Goal: Task Accomplishment & Management: Manage account settings

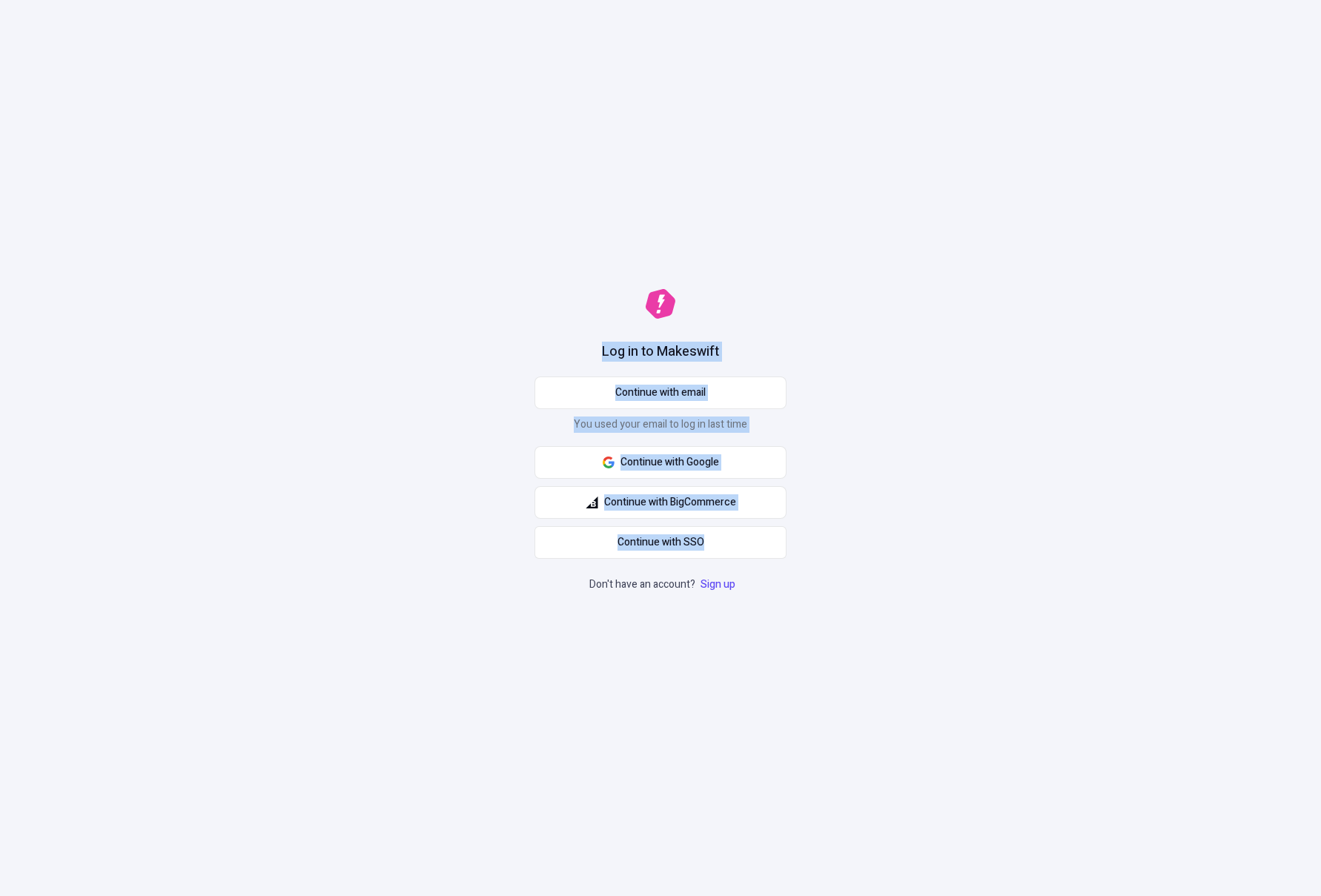
drag, startPoint x: 483, startPoint y: 160, endPoint x: 923, endPoint y: 705, distance: 700.4
click at [923, 705] on div "Log in to Makeswift Continue with email You used your email to log in last time…" at bounding box center [660, 448] width 1321 height 896
click at [923, 704] on div "Log in to Makeswift Continue with email You used your email to log in last time…" at bounding box center [660, 448] width 1321 height 896
